Goal: Entertainment & Leisure: Consume media (video, audio)

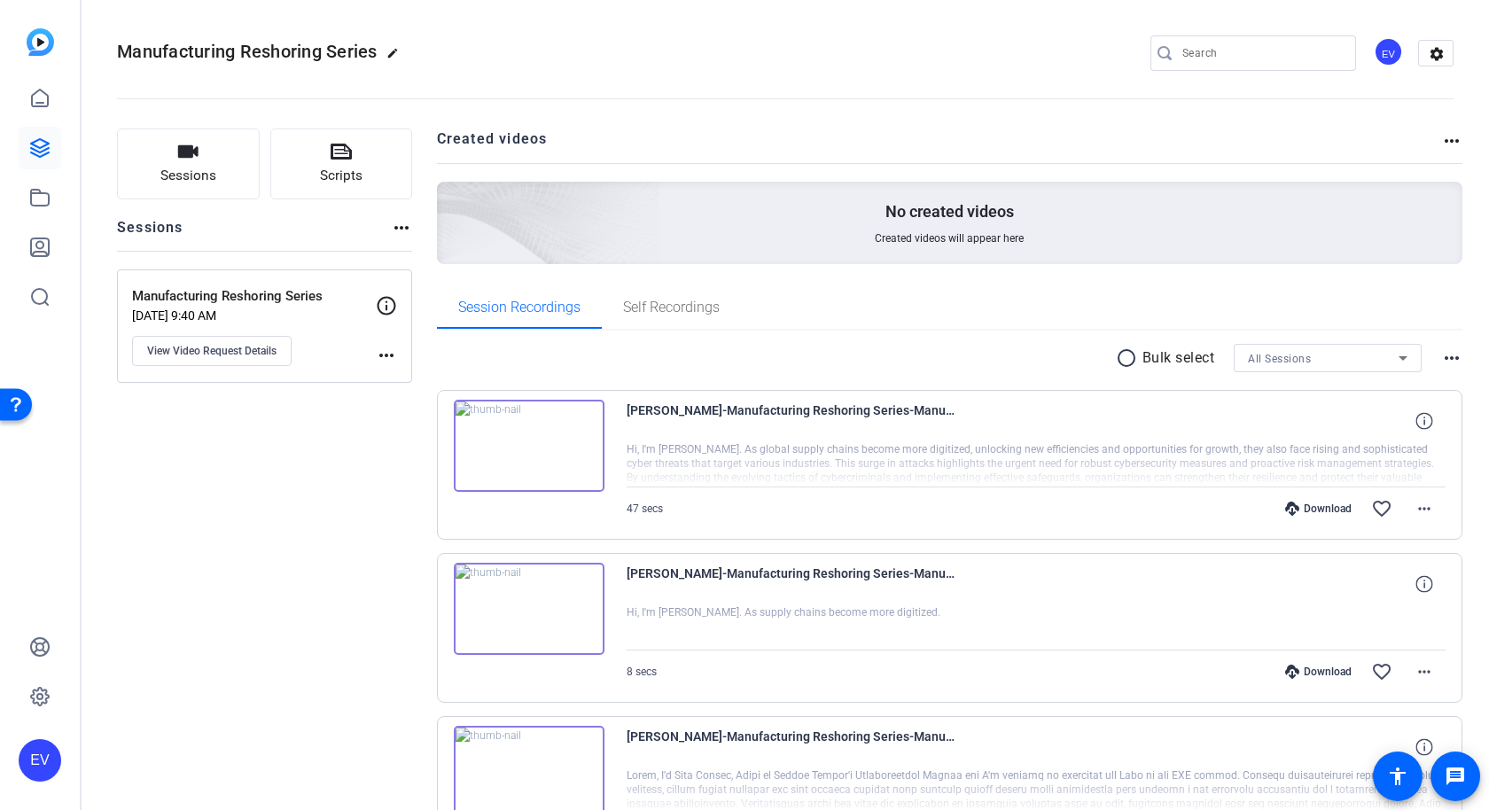
click at [522, 444] on img at bounding box center [529, 446] width 151 height 92
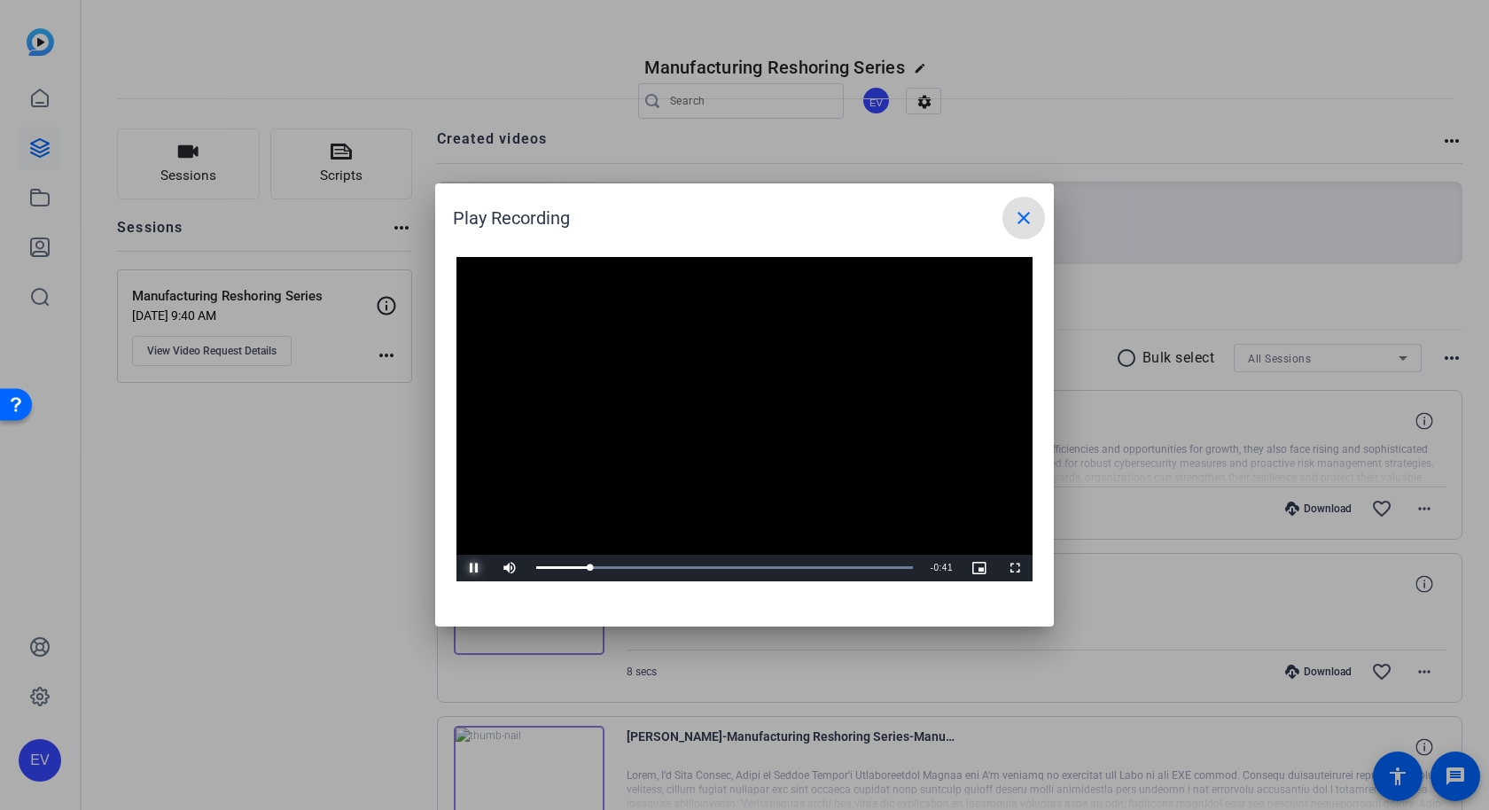
click at [474, 568] on span "Video Player" at bounding box center [474, 568] width 35 height 0
click at [1028, 222] on mat-icon "close" at bounding box center [1023, 217] width 21 height 21
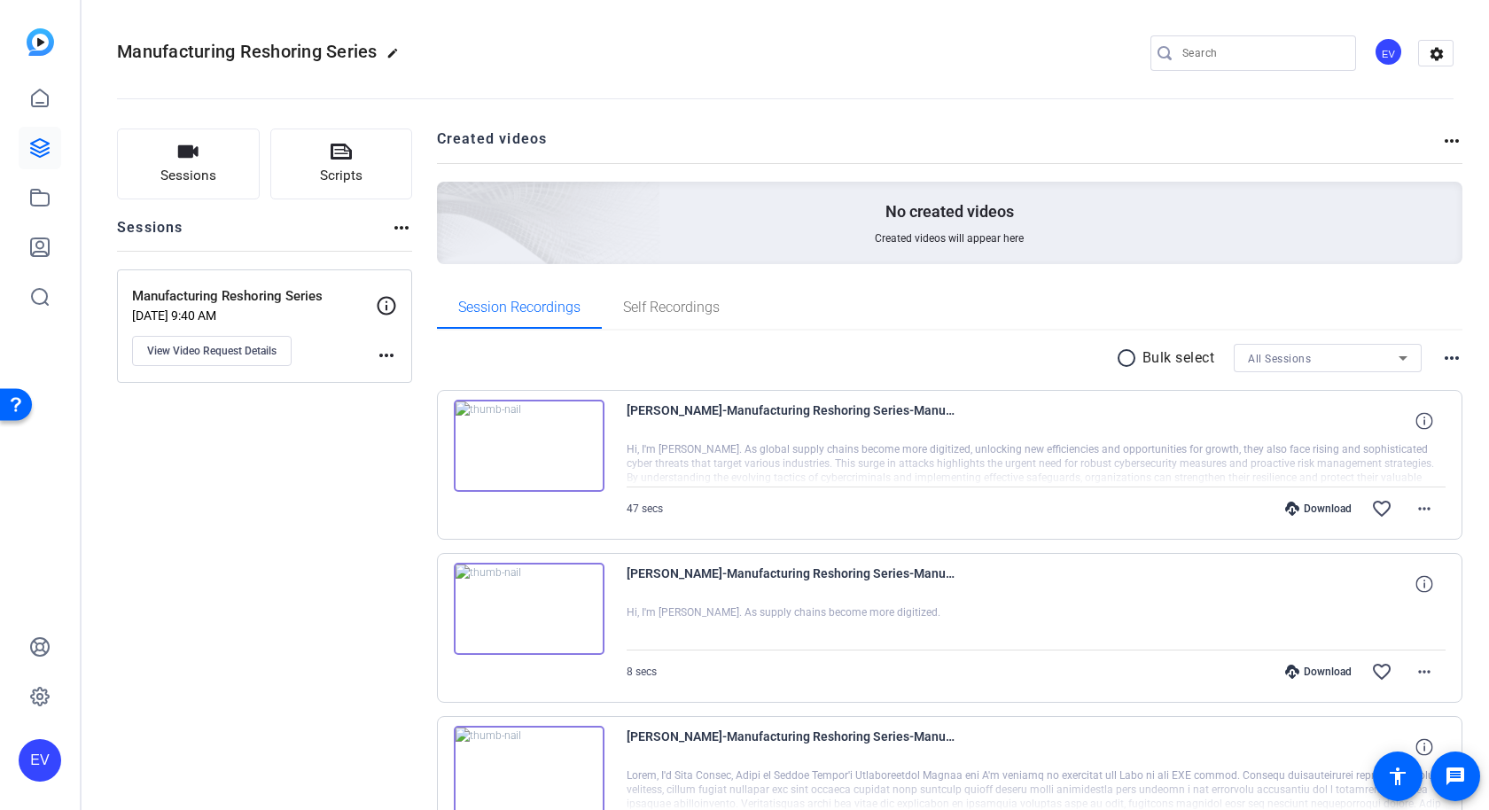
click at [521, 611] on img at bounding box center [529, 609] width 151 height 92
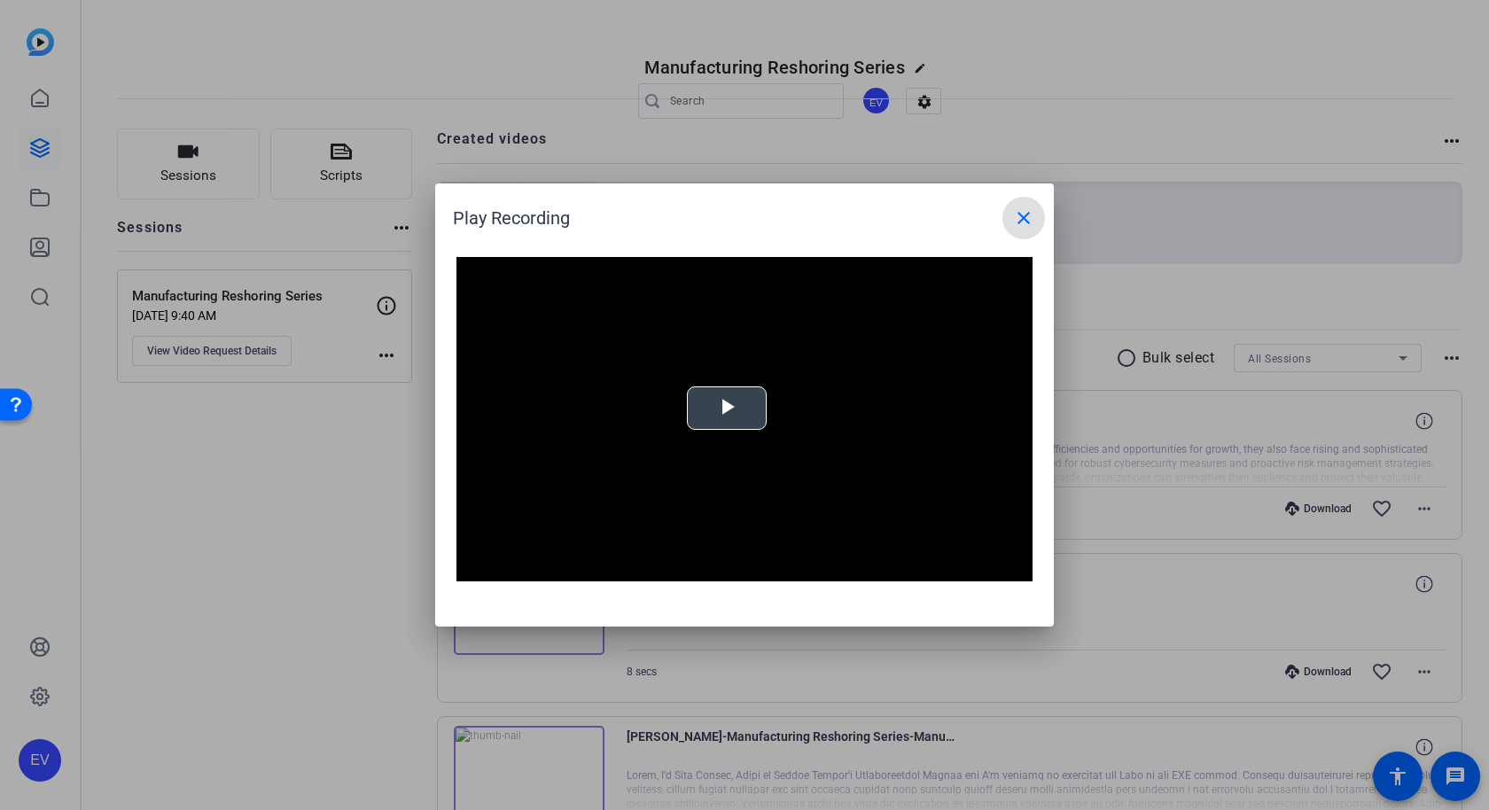
click at [727, 409] on span "Video Player" at bounding box center [727, 409] width 0 height 0
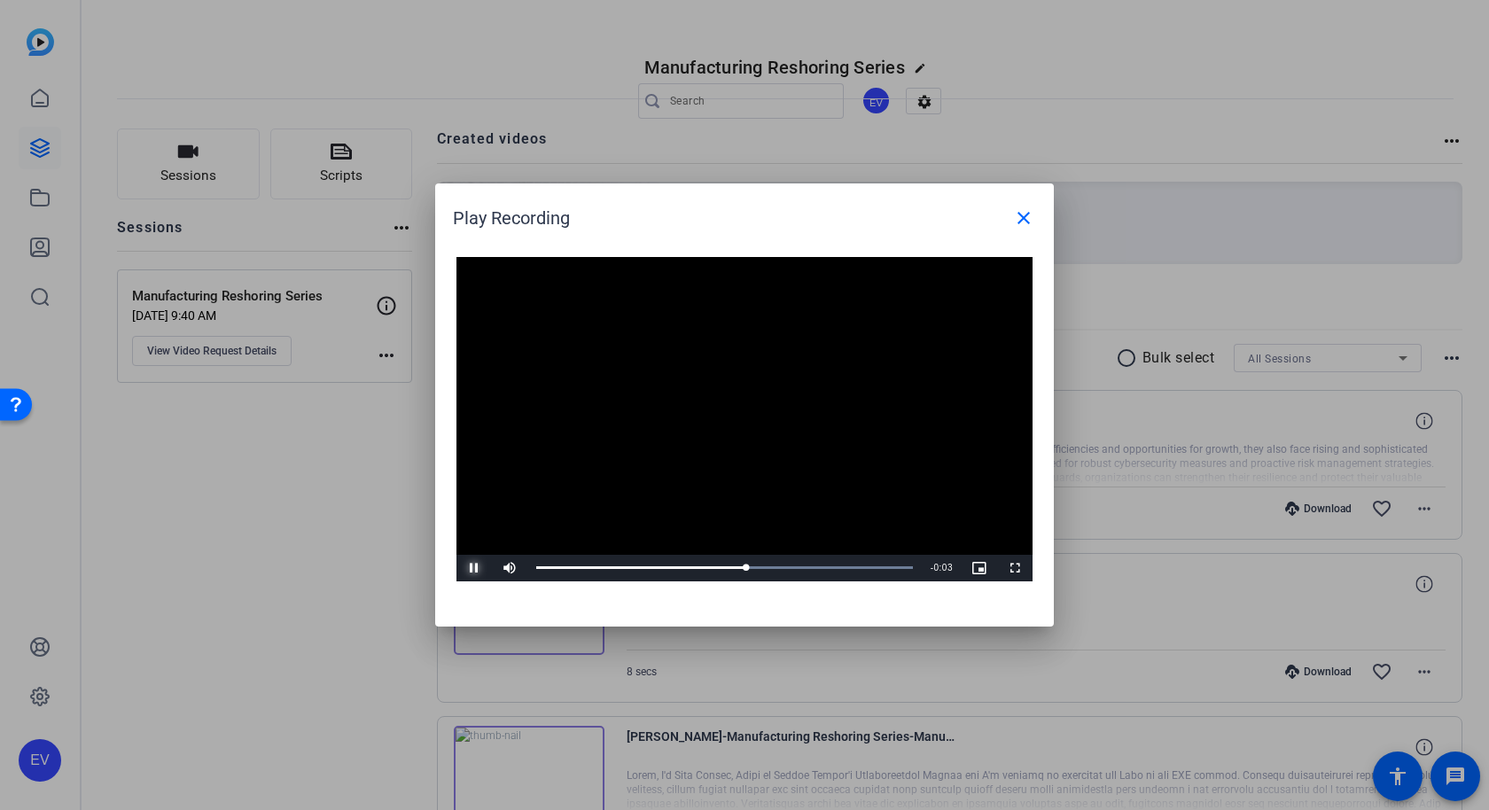
click at [474, 568] on span "Video Player" at bounding box center [474, 568] width 35 height 0
click at [1023, 221] on mat-icon "close" at bounding box center [1023, 217] width 21 height 21
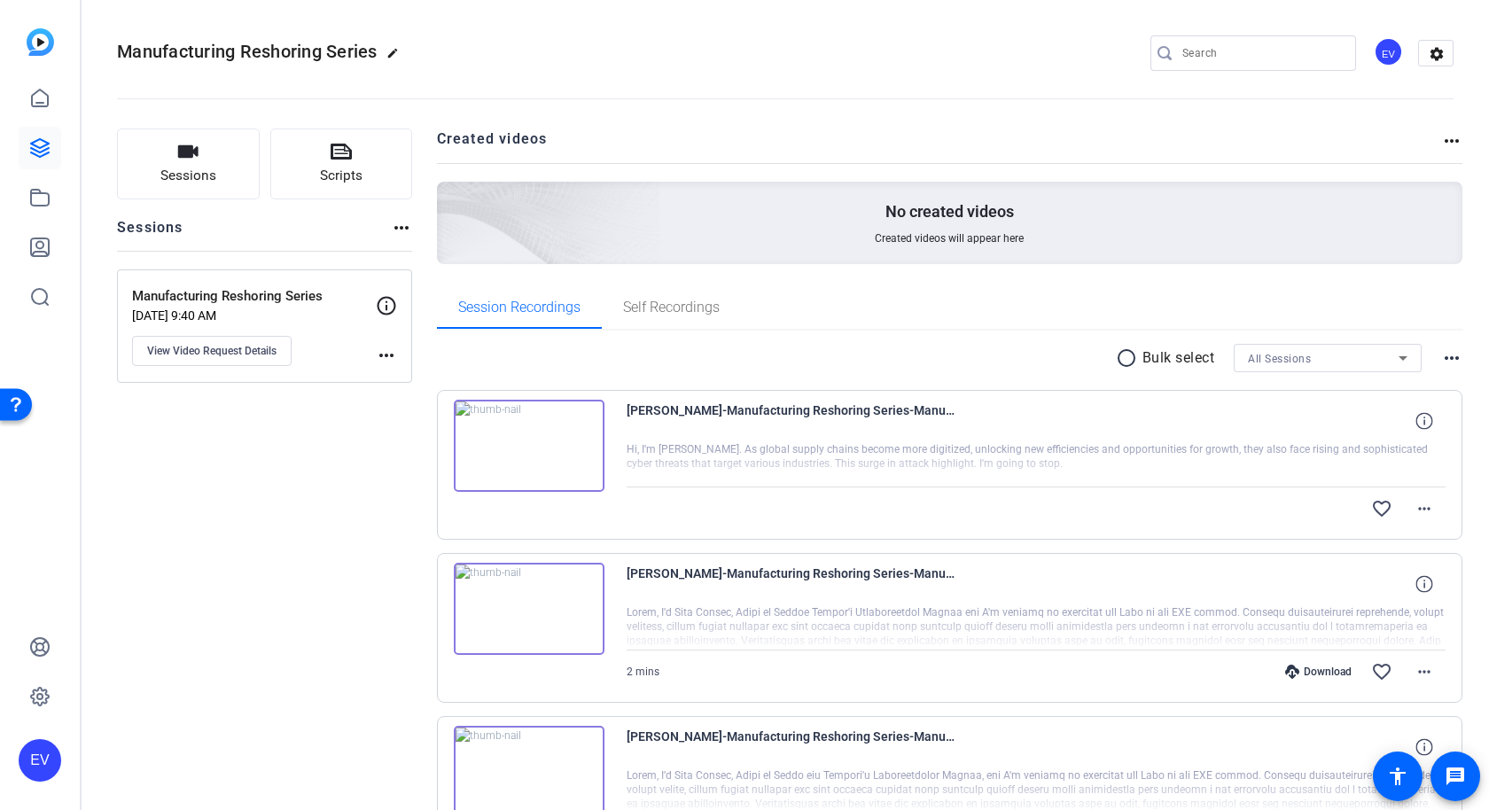
click at [525, 448] on img at bounding box center [529, 446] width 151 height 92
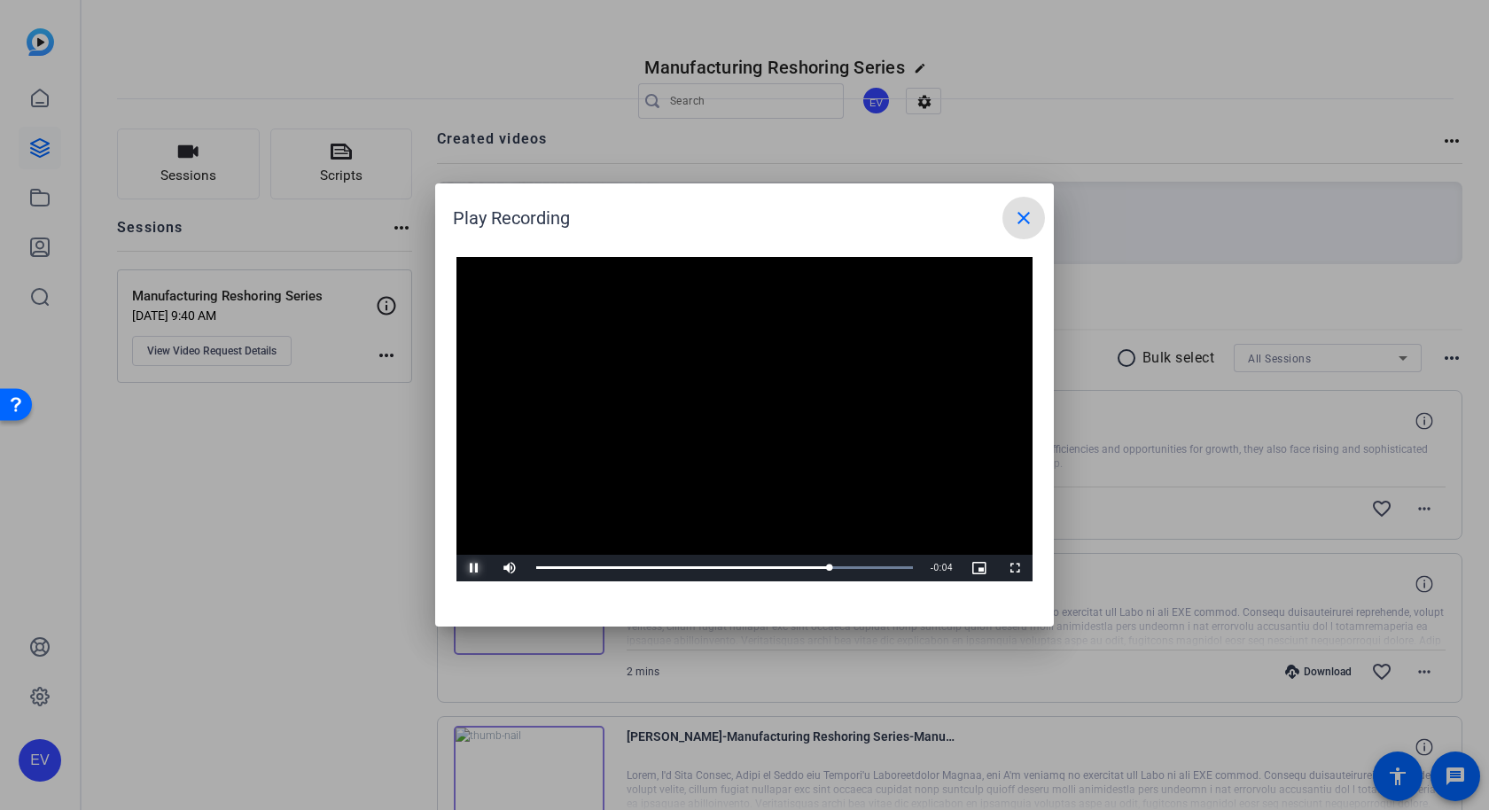
click at [475, 568] on span "Video Player" at bounding box center [474, 568] width 35 height 0
click at [1026, 220] on mat-icon "close" at bounding box center [1023, 217] width 21 height 21
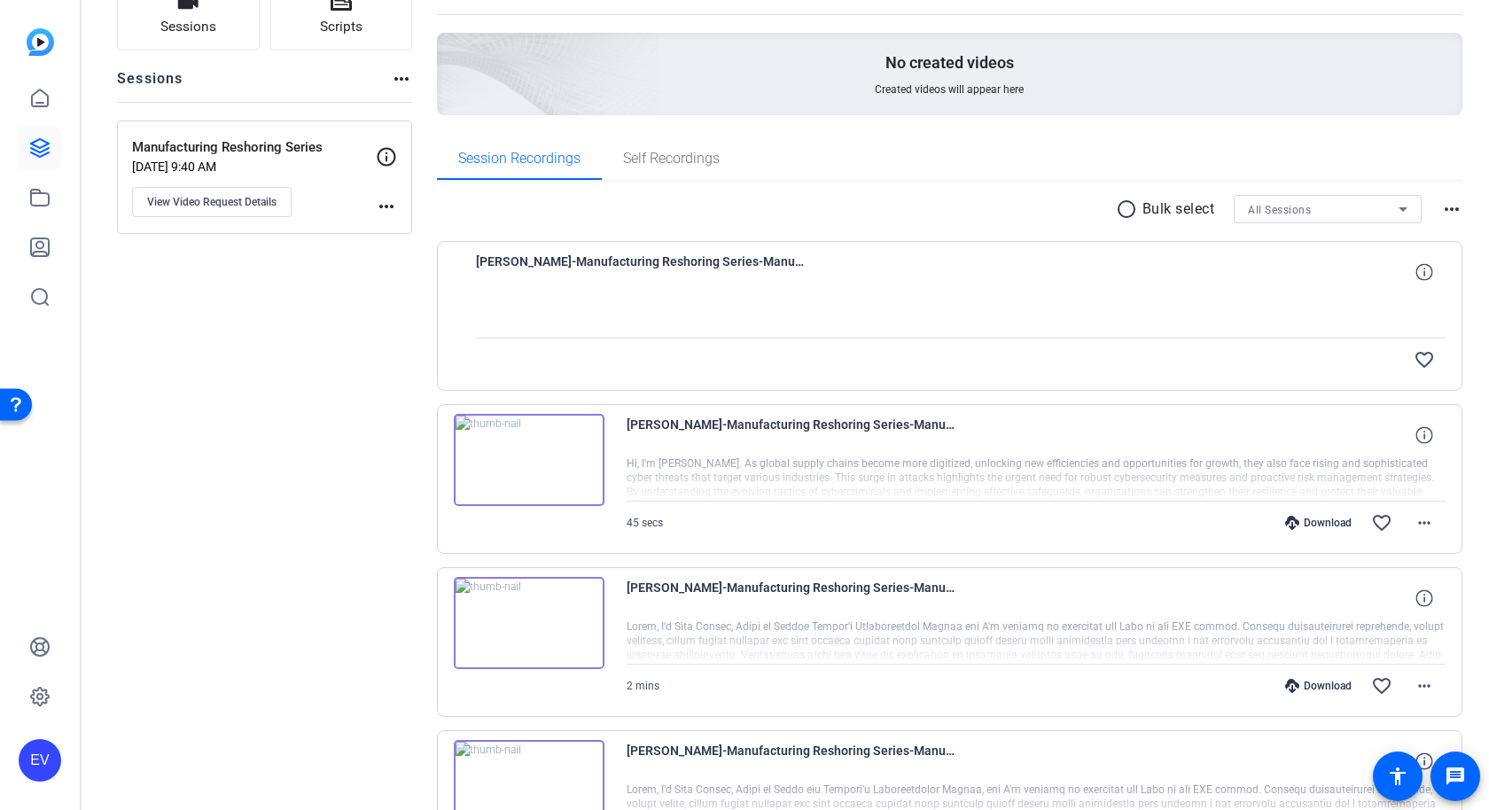
scroll to position [158, 0]
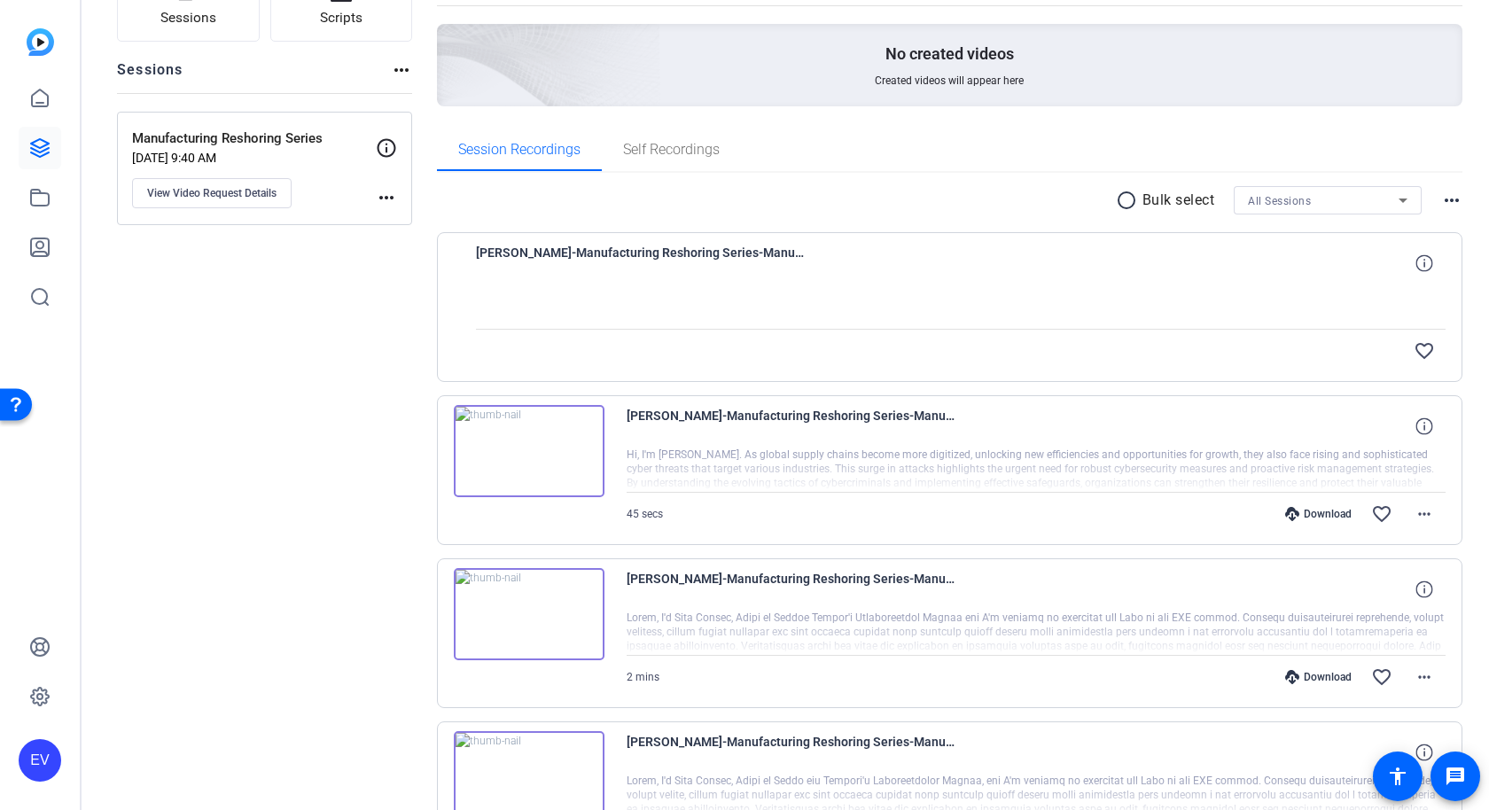
click at [526, 449] on img at bounding box center [529, 451] width 151 height 92
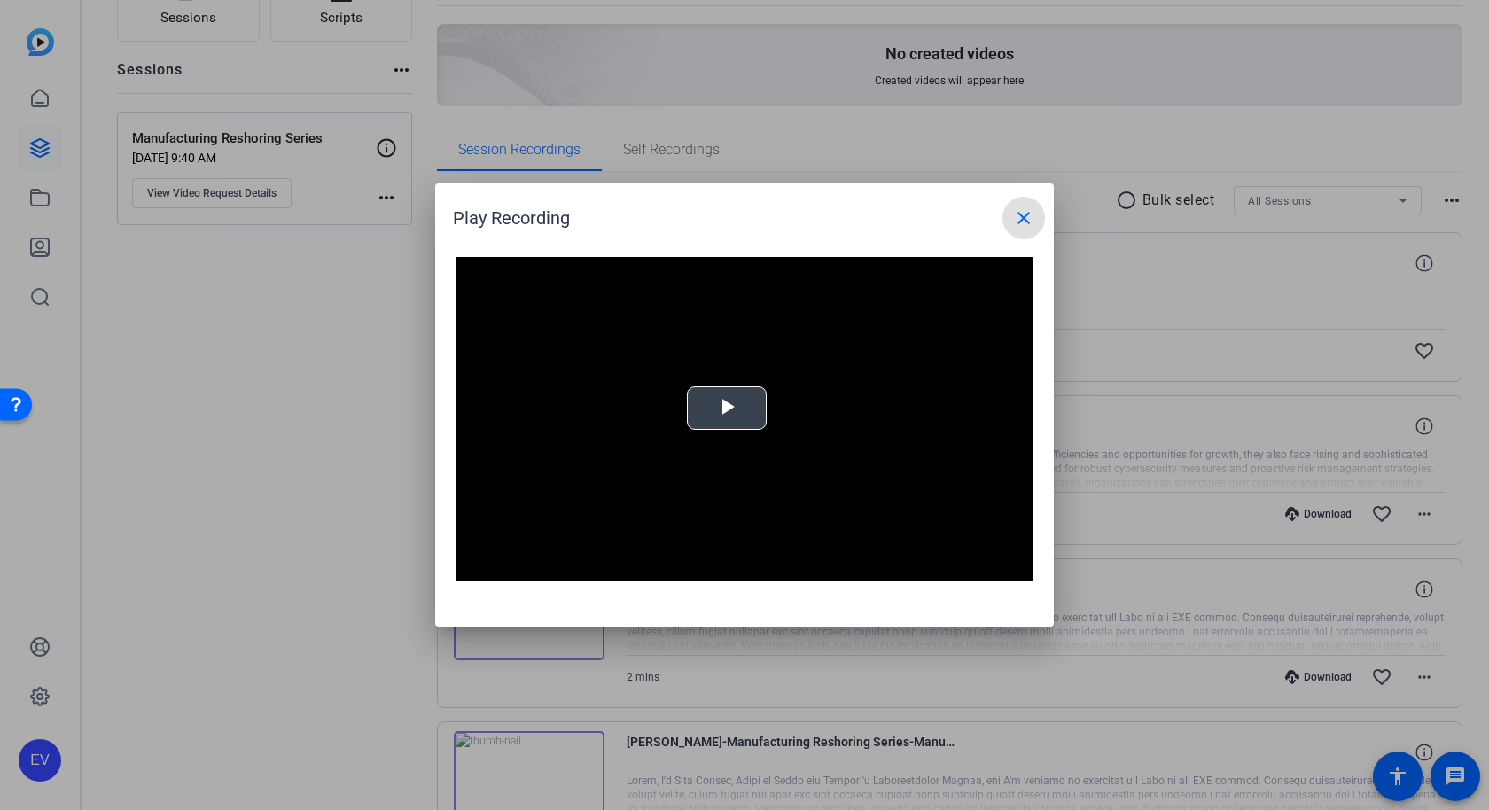
click at [727, 409] on span "Video Player" at bounding box center [727, 409] width 0 height 0
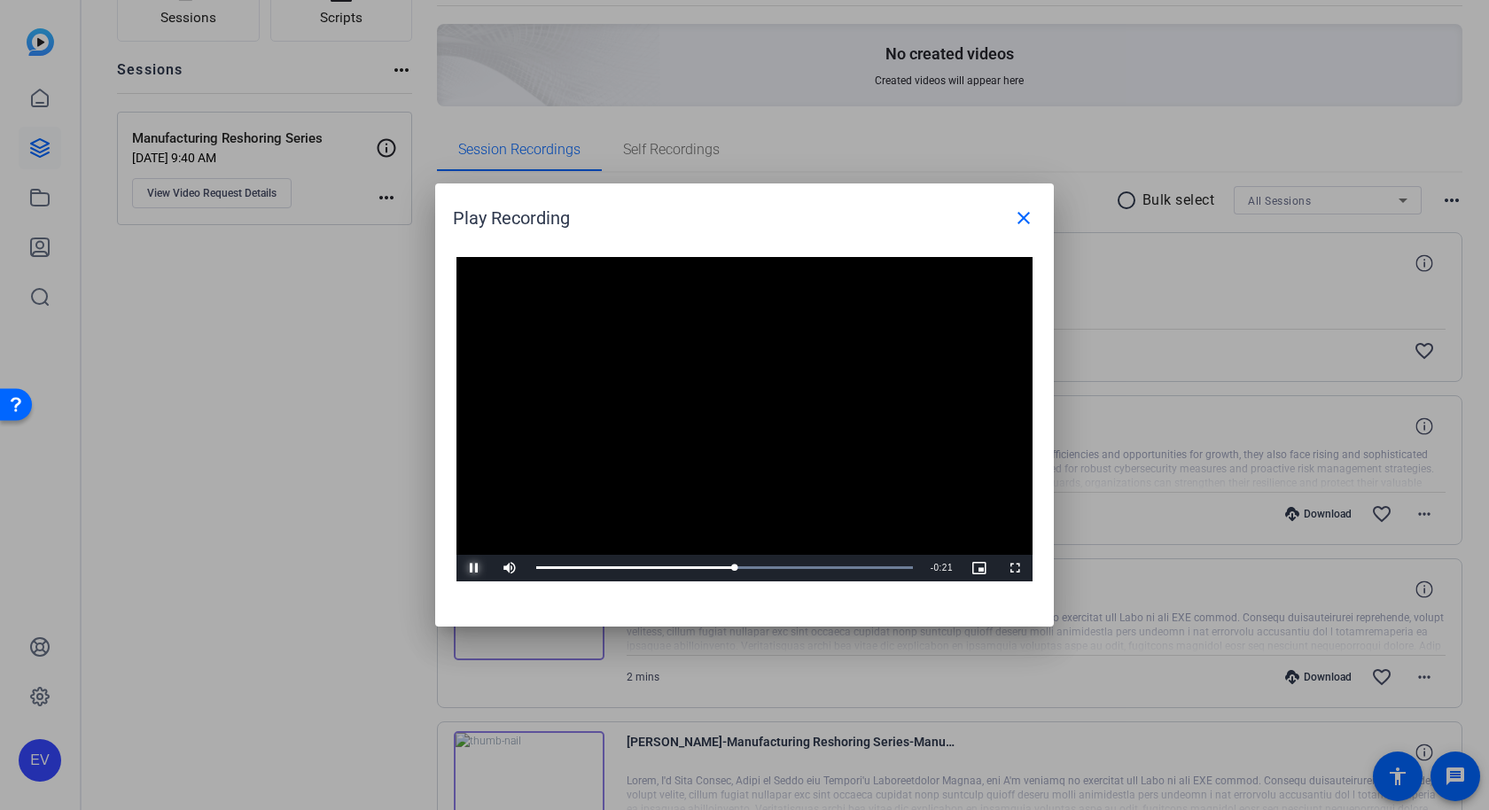
click at [474, 568] on span "Video Player" at bounding box center [474, 568] width 35 height 0
click at [1029, 214] on mat-icon "close" at bounding box center [1023, 217] width 21 height 21
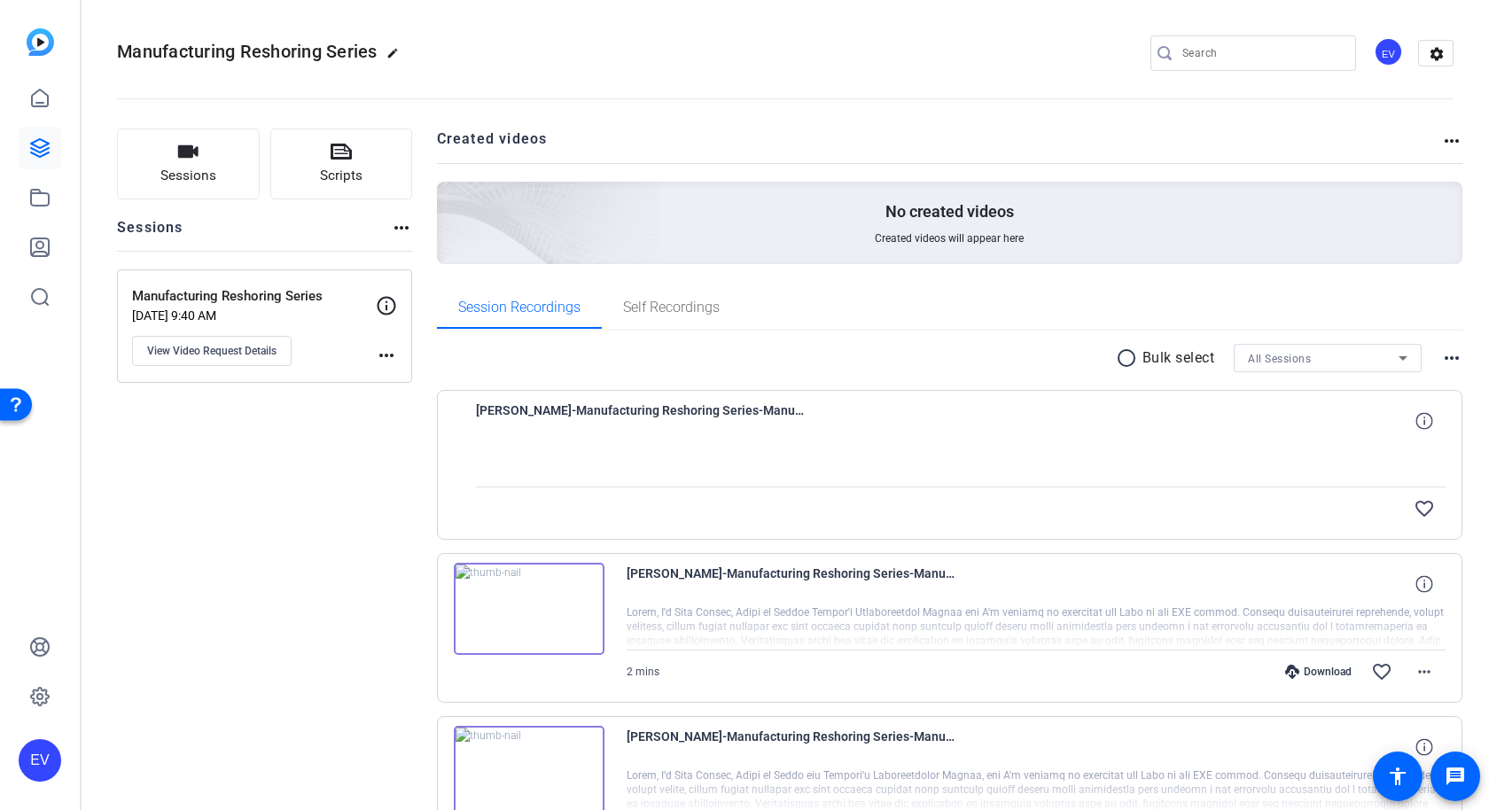
click at [849, 73] on openreel-divider-bar at bounding box center [785, 93] width 1337 height 54
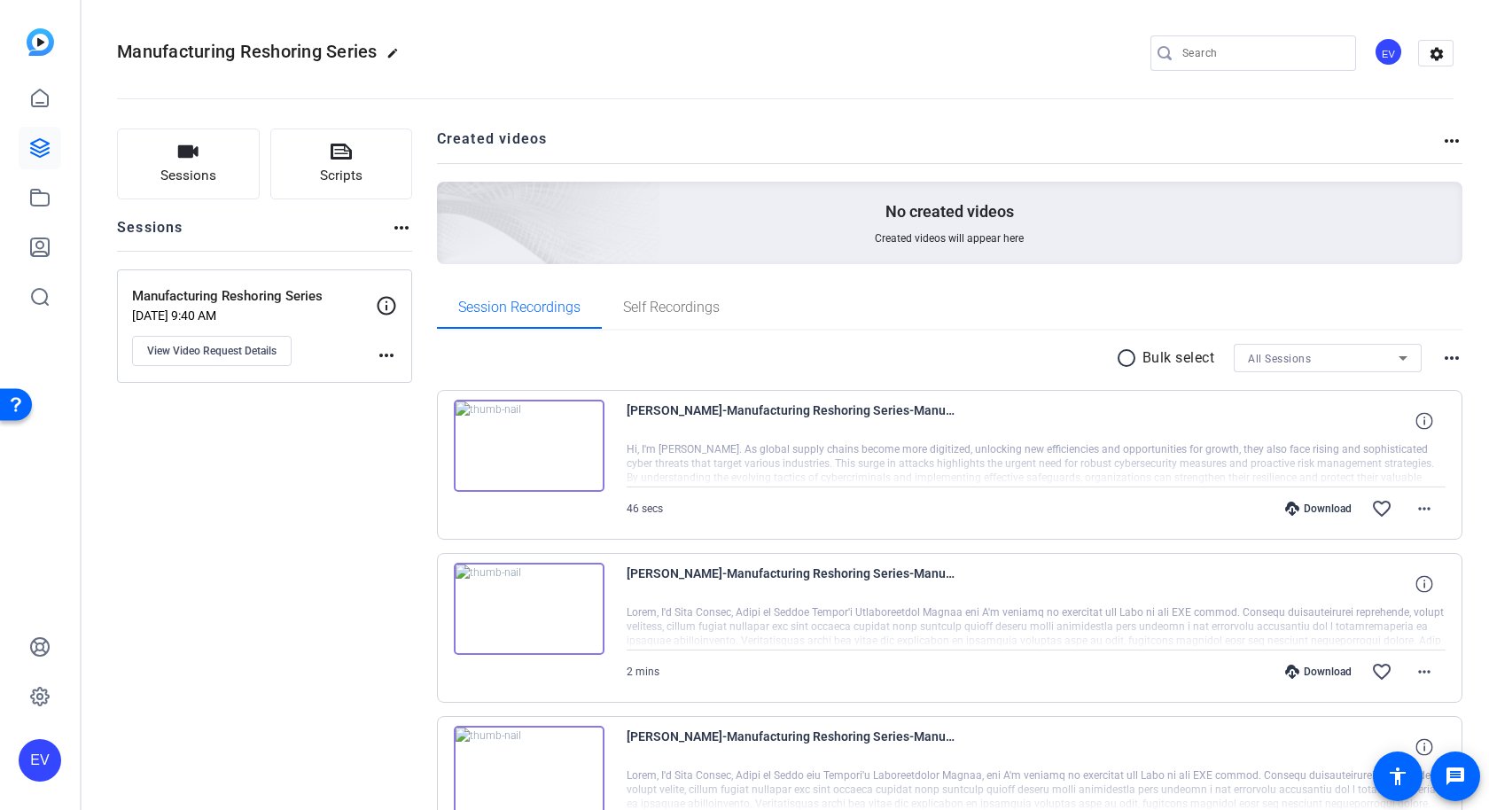
click at [524, 449] on img at bounding box center [529, 446] width 151 height 92
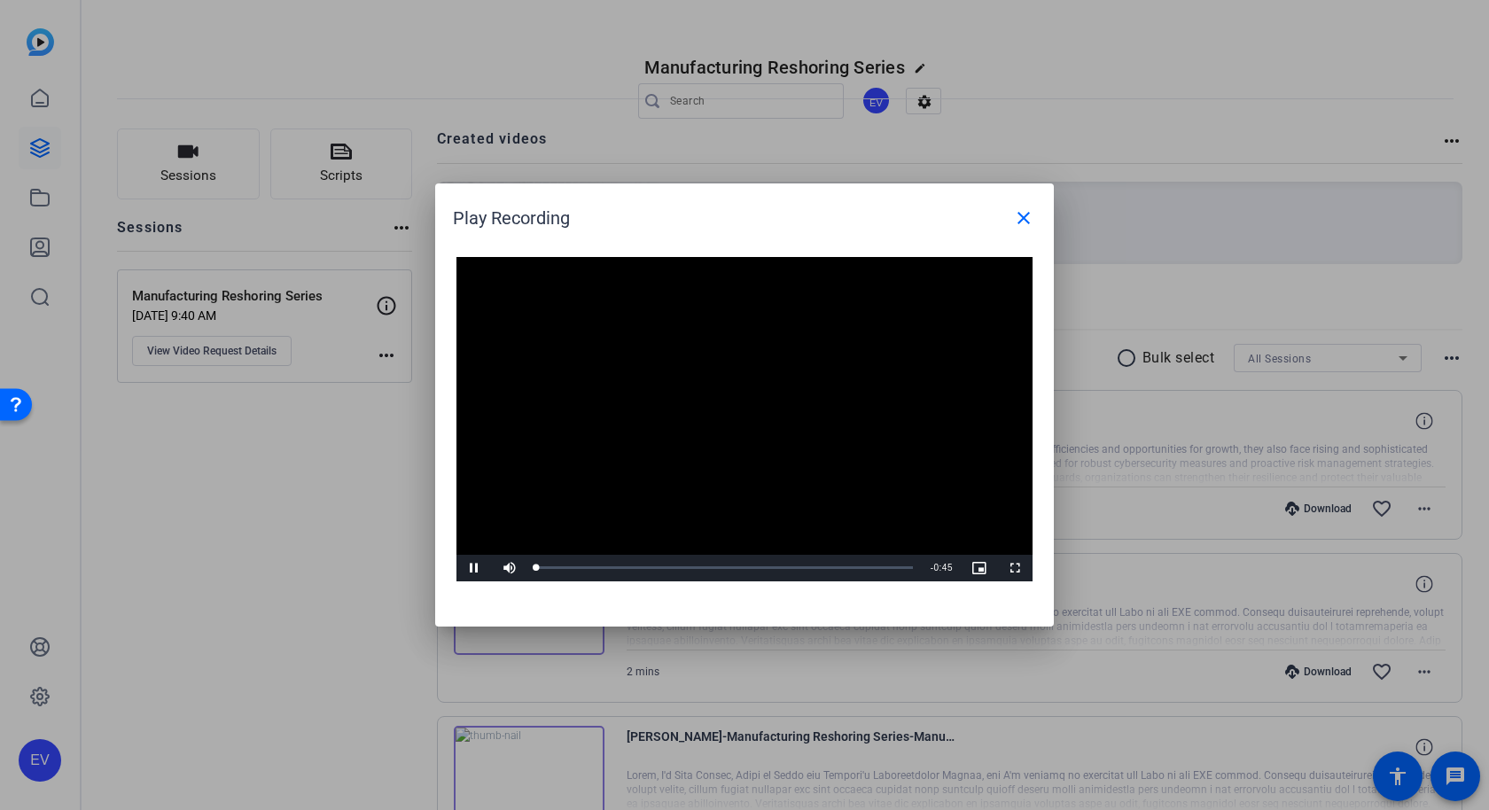
click at [743, 431] on video "Video Player" at bounding box center [745, 419] width 576 height 324
click at [753, 478] on video "Video Player" at bounding box center [745, 419] width 576 height 324
click at [1022, 217] on mat-icon "close" at bounding box center [1023, 217] width 21 height 21
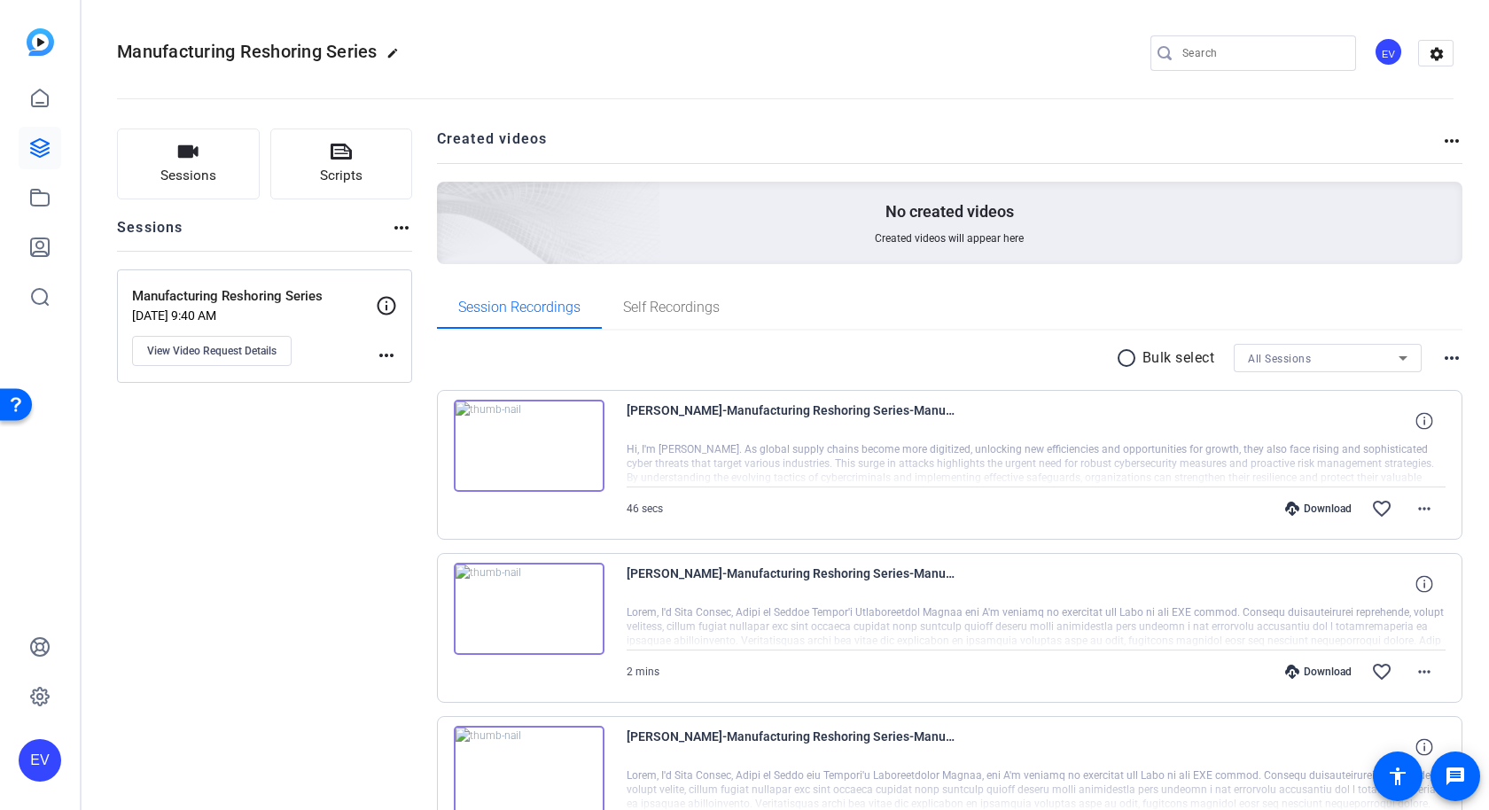
click at [525, 439] on img at bounding box center [529, 446] width 151 height 92
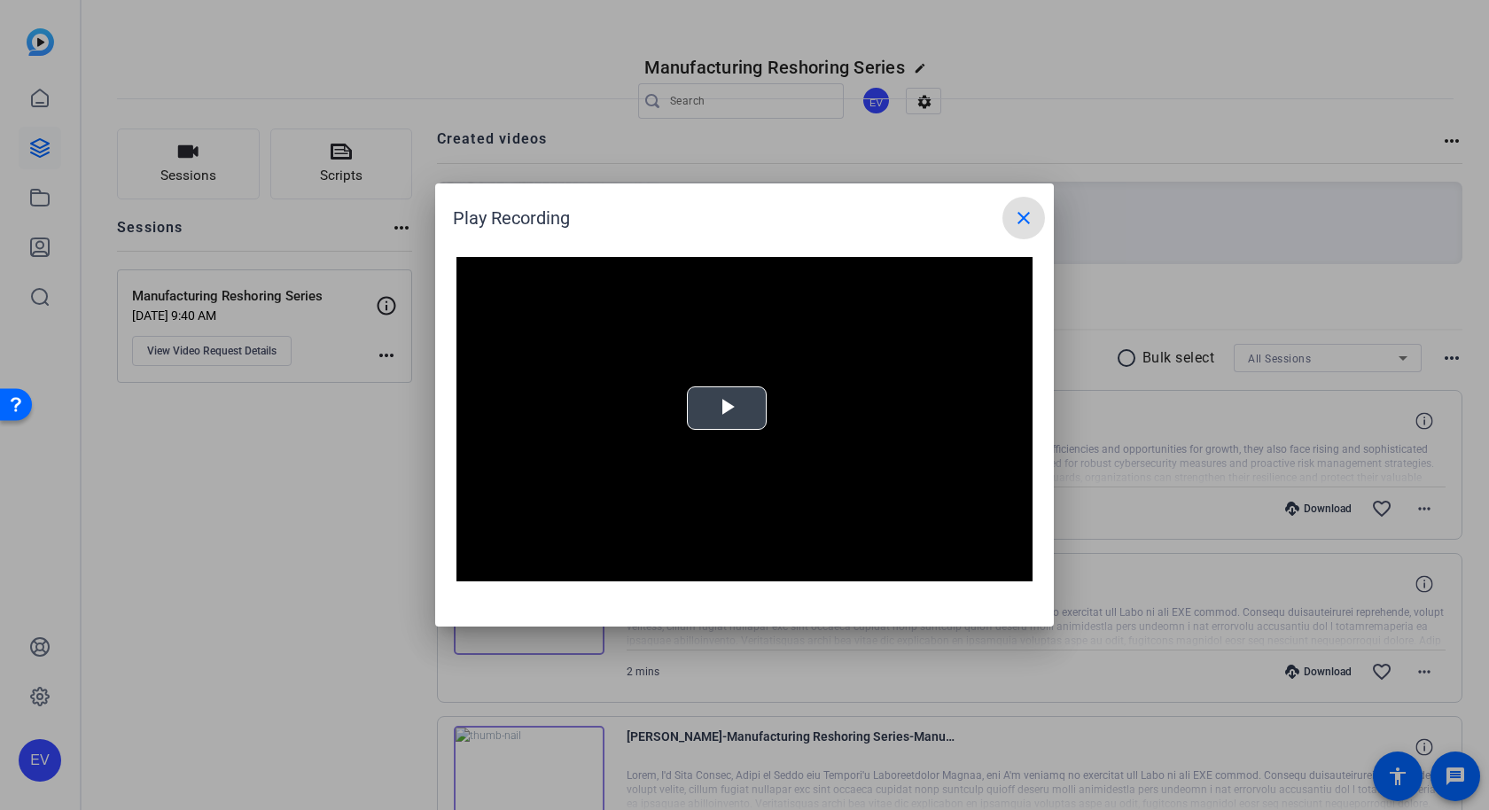
click at [733, 411] on div "Video Player is loading. Play Video Play Mute Current Time 0:00 / Duration -:- …" at bounding box center [745, 419] width 576 height 324
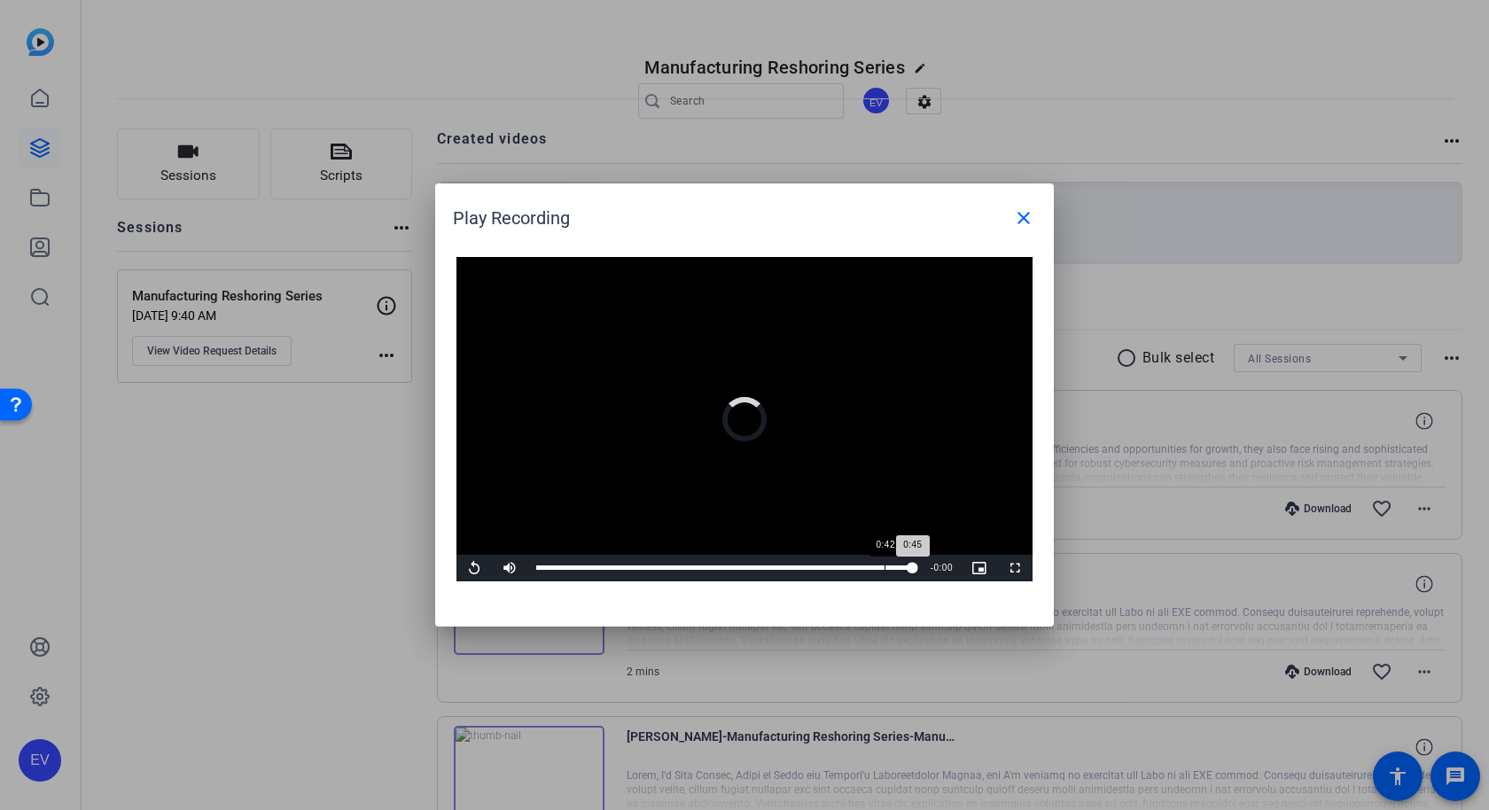
click at [885, 564] on div "Loaded : 100.00% 0:42 0:45" at bounding box center [724, 568] width 395 height 27
click at [782, 465] on video "Video Player" at bounding box center [745, 419] width 576 height 324
click at [634, 480] on video "Video Player" at bounding box center [745, 419] width 576 height 324
